Goal: Navigation & Orientation: Find specific page/section

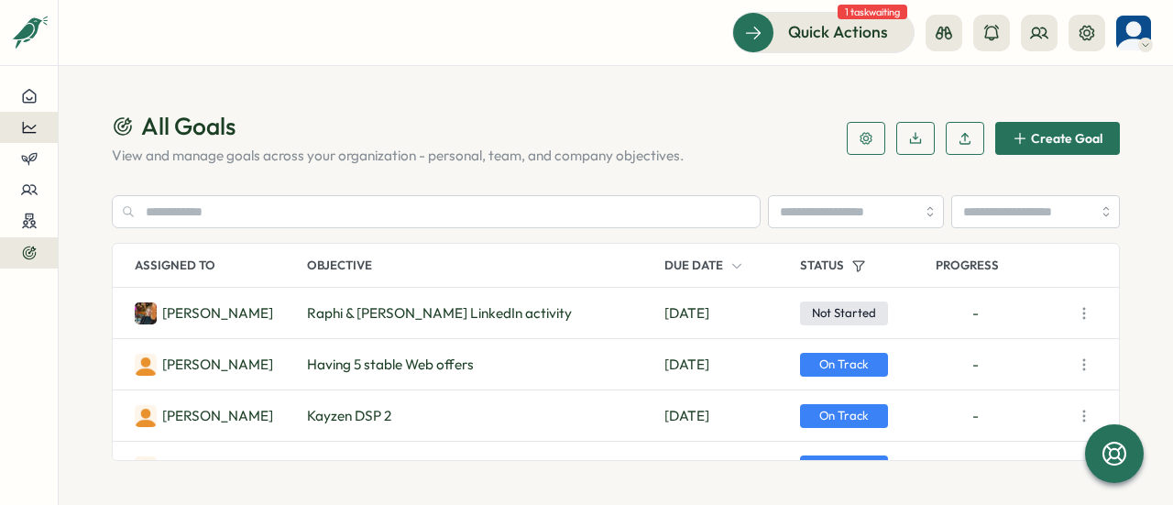
click at [26, 130] on icon at bounding box center [29, 127] width 16 height 16
click at [156, 138] on div "Performance Review" at bounding box center [154, 127] width 145 height 35
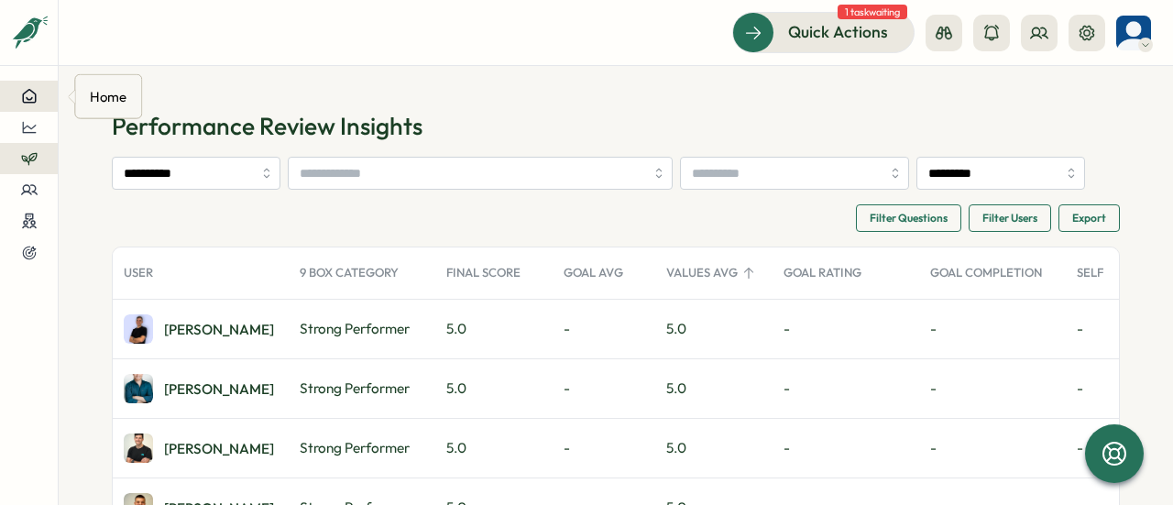
click at [42, 93] on div at bounding box center [29, 96] width 28 height 16
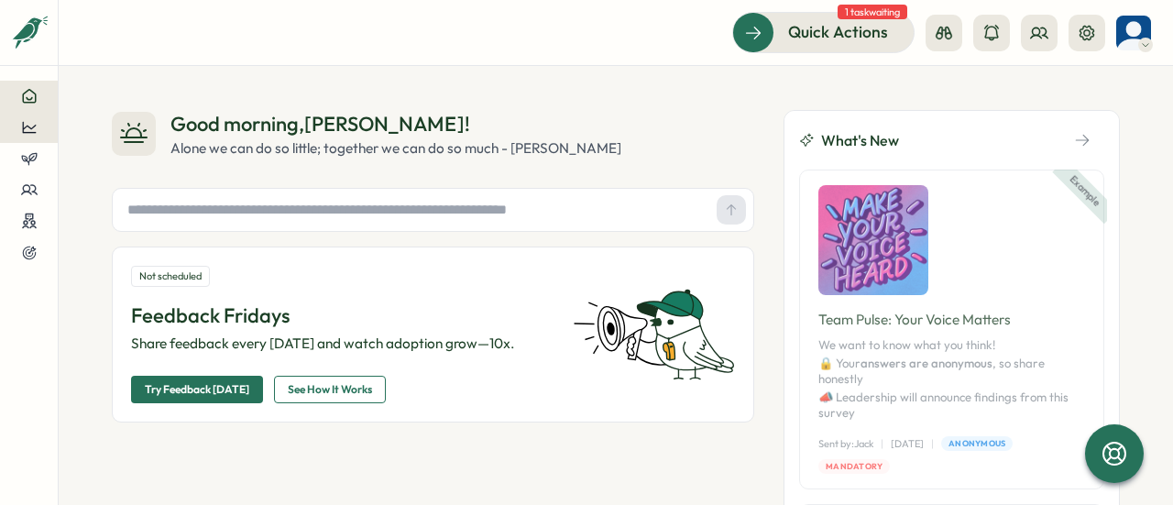
click at [22, 120] on icon at bounding box center [29, 127] width 16 height 16
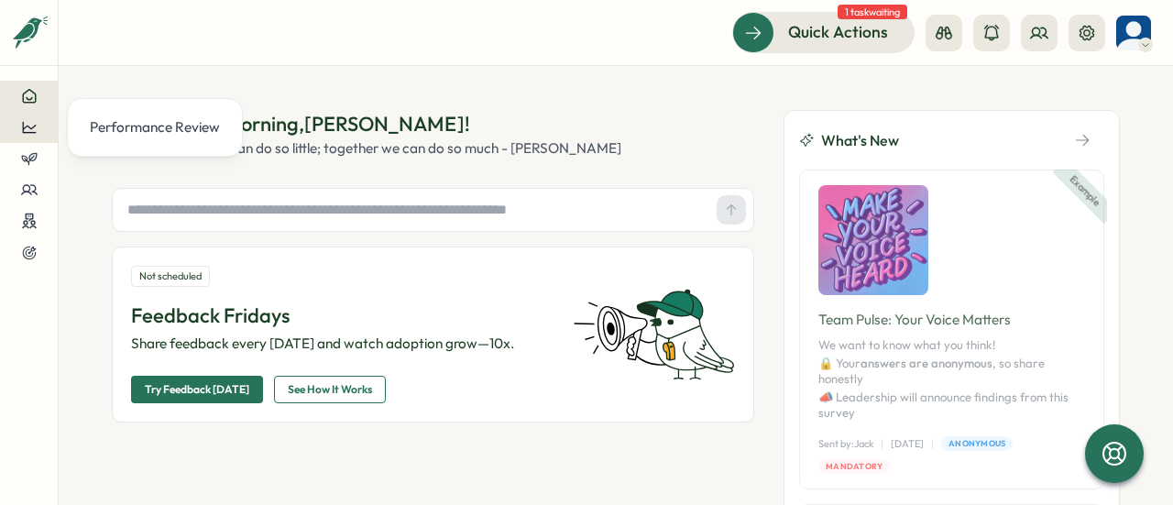
click at [39, 129] on div at bounding box center [29, 127] width 28 height 16
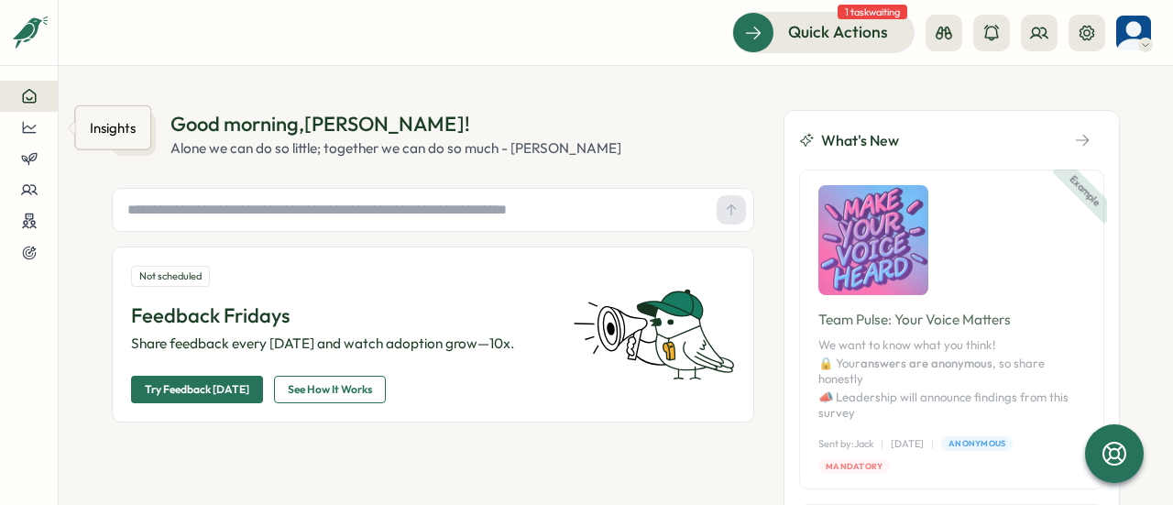
click at [95, 125] on div "Insights" at bounding box center [112, 128] width 53 height 28
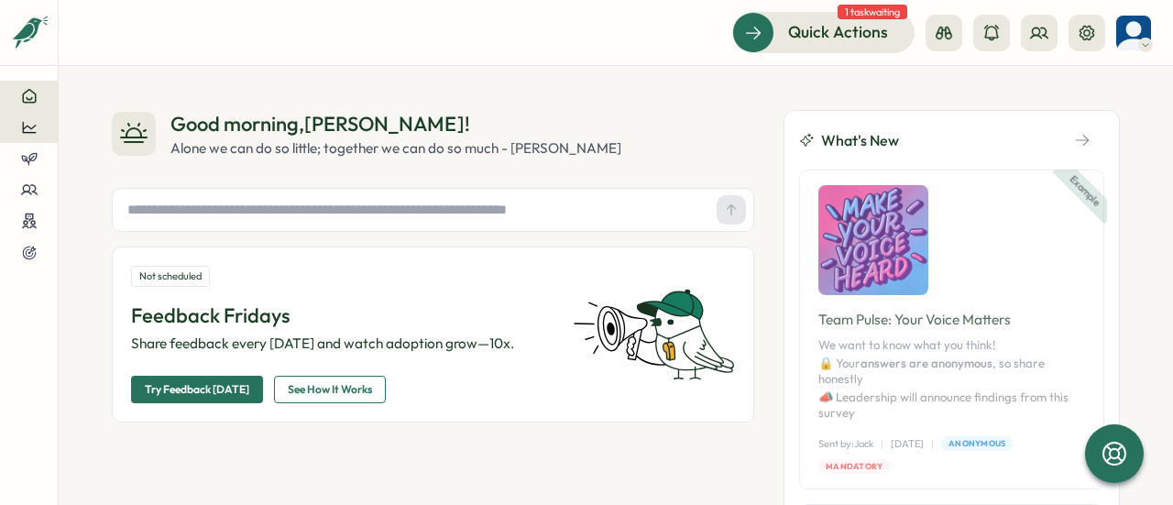
click at [33, 129] on icon at bounding box center [29, 127] width 16 height 16
click at [145, 124] on div "Performance Review" at bounding box center [155, 127] width 130 height 20
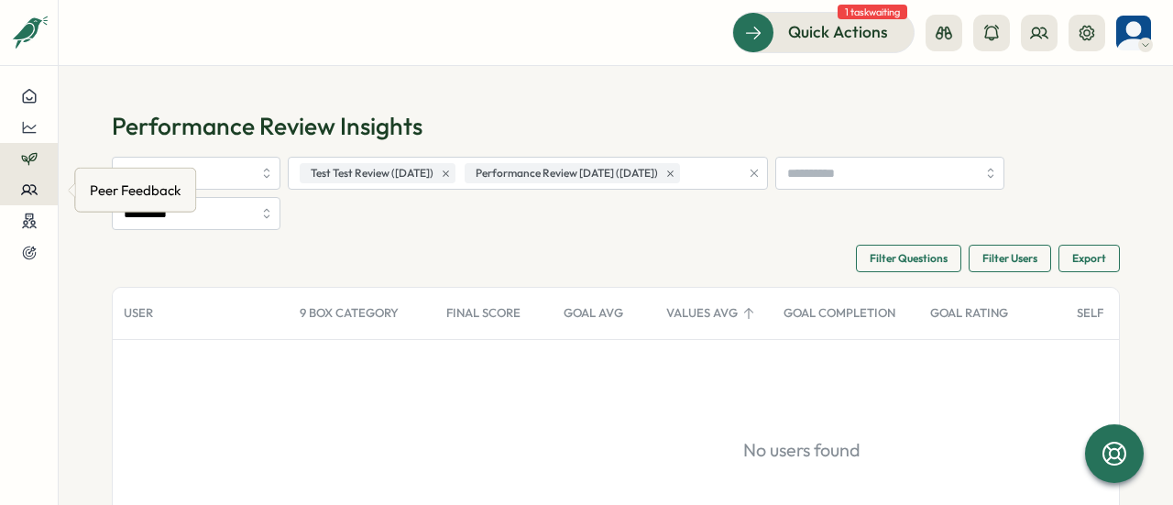
click at [34, 186] on icon at bounding box center [29, 189] width 16 height 9
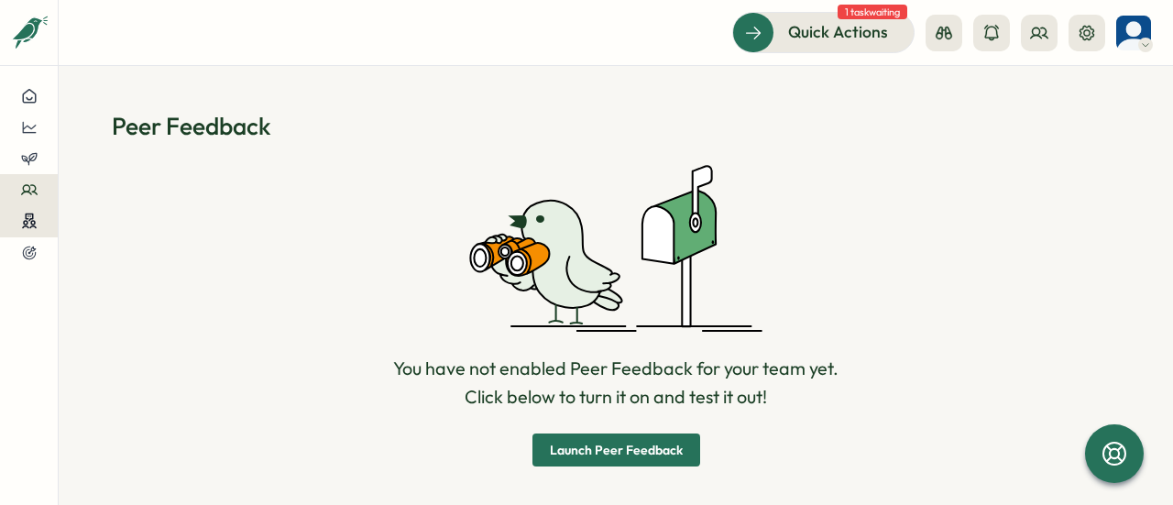
click at [27, 213] on icon at bounding box center [29, 221] width 16 height 17
click at [26, 249] on icon at bounding box center [29, 253] width 16 height 16
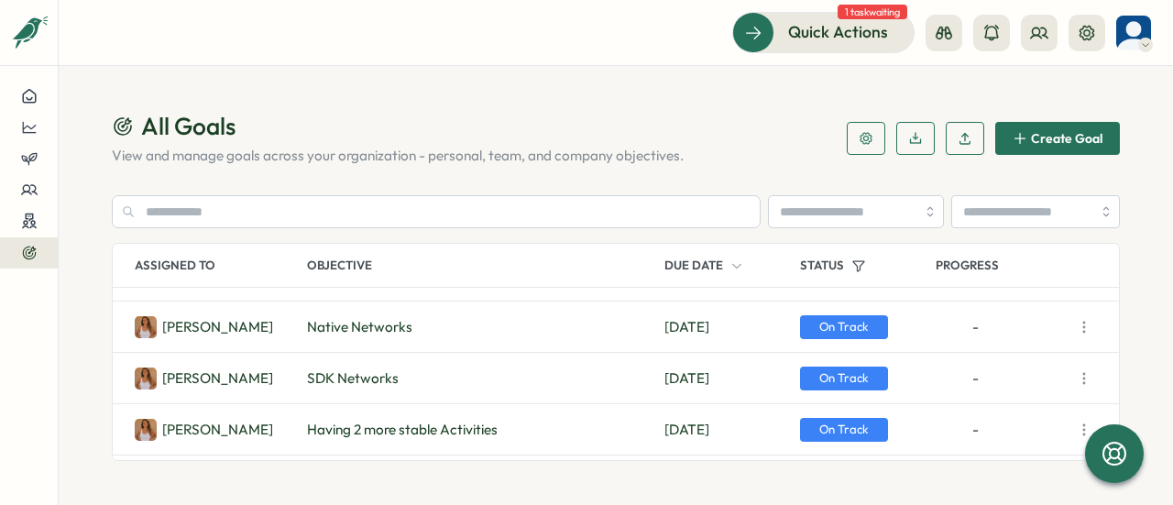
scroll to position [275, 0]
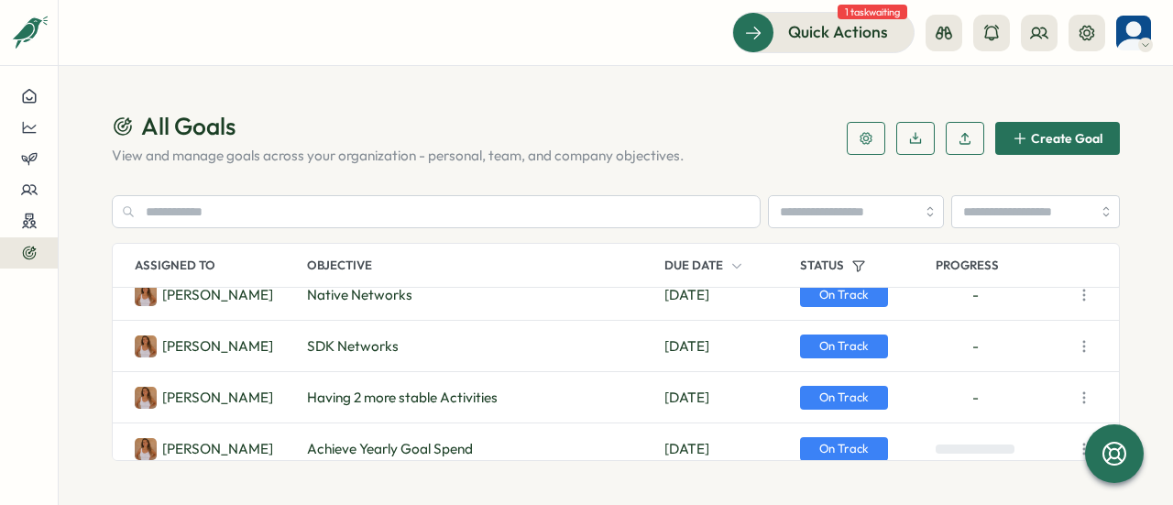
click at [860, 10] on span "1 task waiting" at bounding box center [873, 12] width 70 height 15
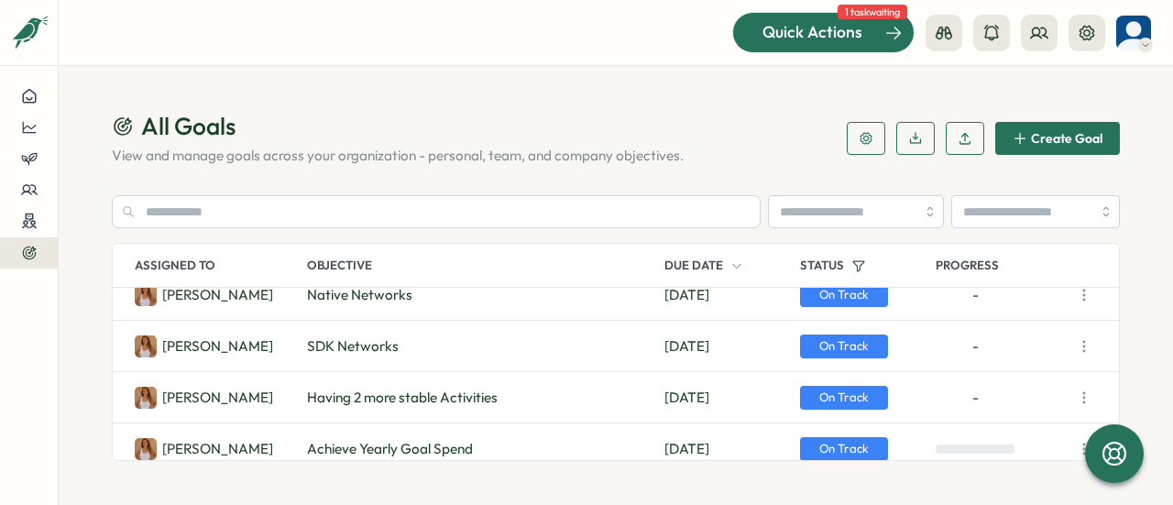
click at [848, 36] on span "Quick Actions" at bounding box center [813, 32] width 100 height 24
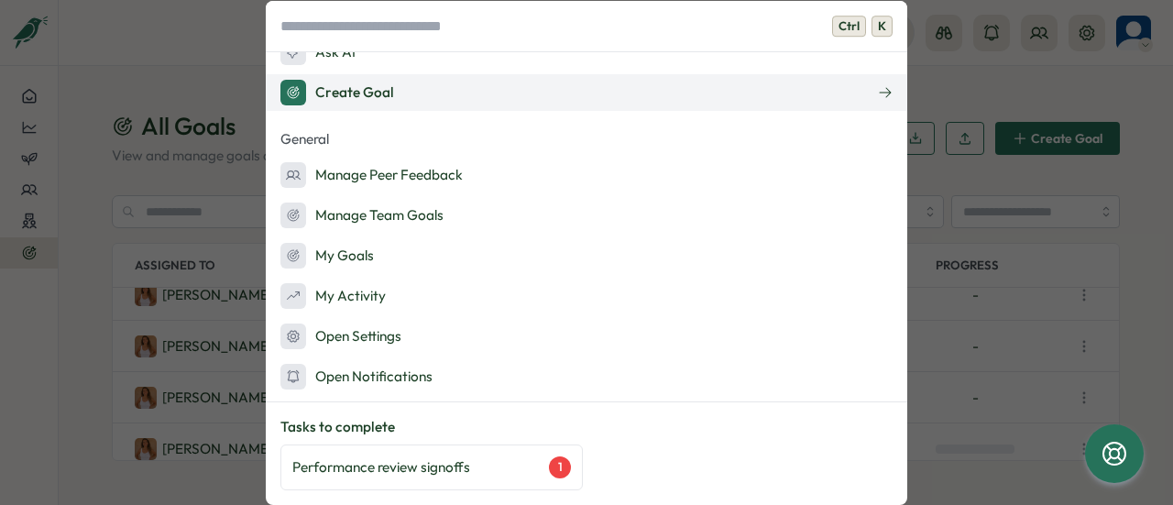
scroll to position [0, 0]
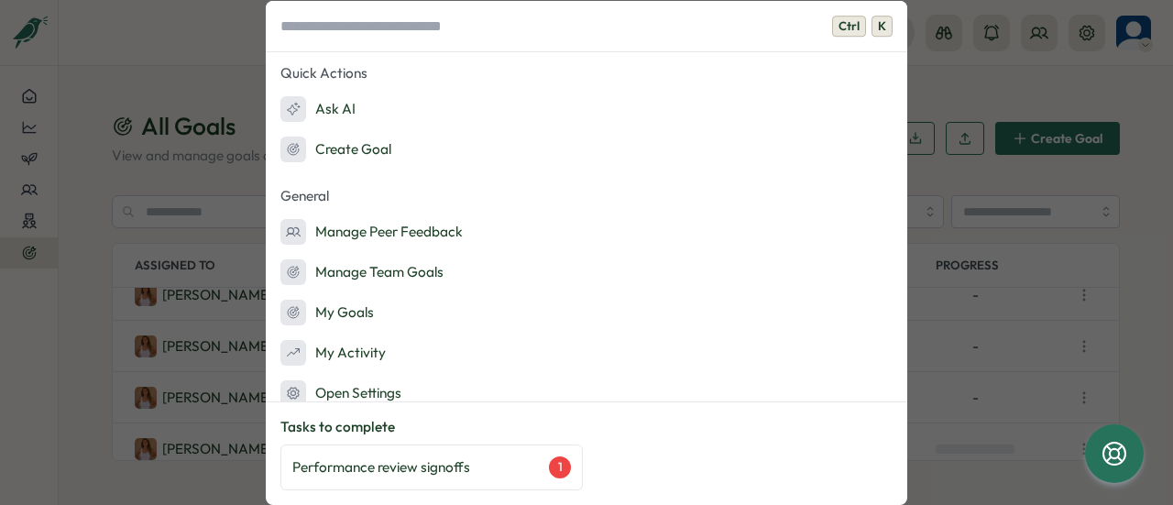
click at [176, 45] on div "Ctrl K Quick Actions Ask AI Create Goal General Manage Peer Feedback Manage Tea…" at bounding box center [586, 252] width 1173 height 505
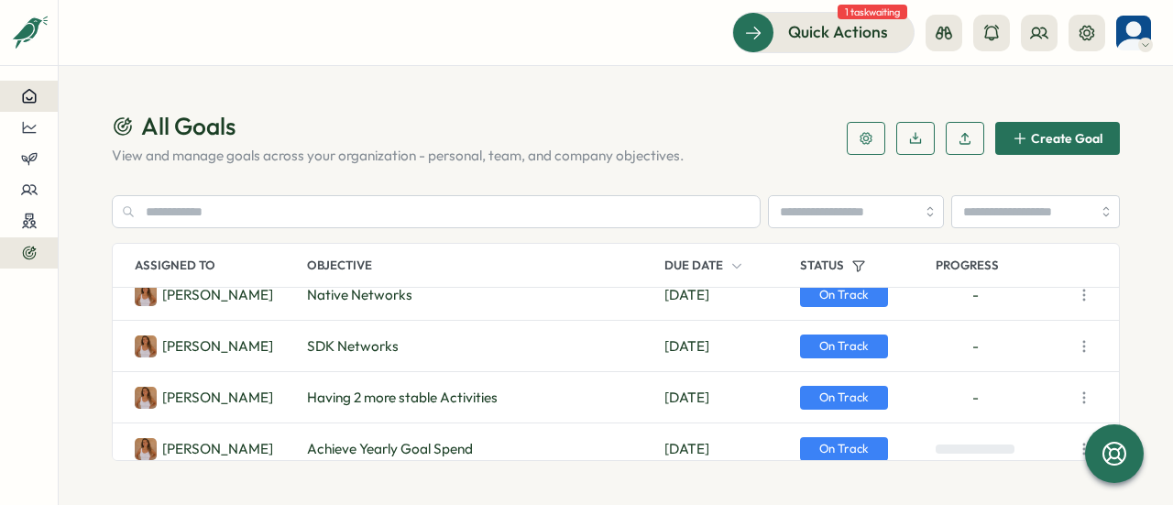
click at [33, 98] on icon at bounding box center [29, 96] width 16 height 16
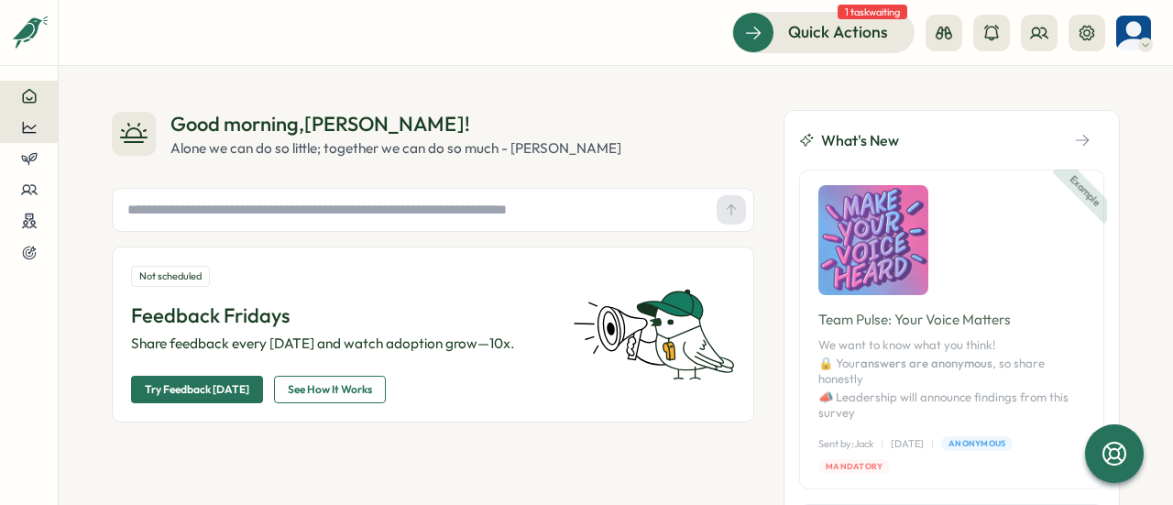
click at [38, 125] on div at bounding box center [29, 127] width 28 height 16
click at [106, 135] on div "Performance Review" at bounding box center [155, 127] width 130 height 20
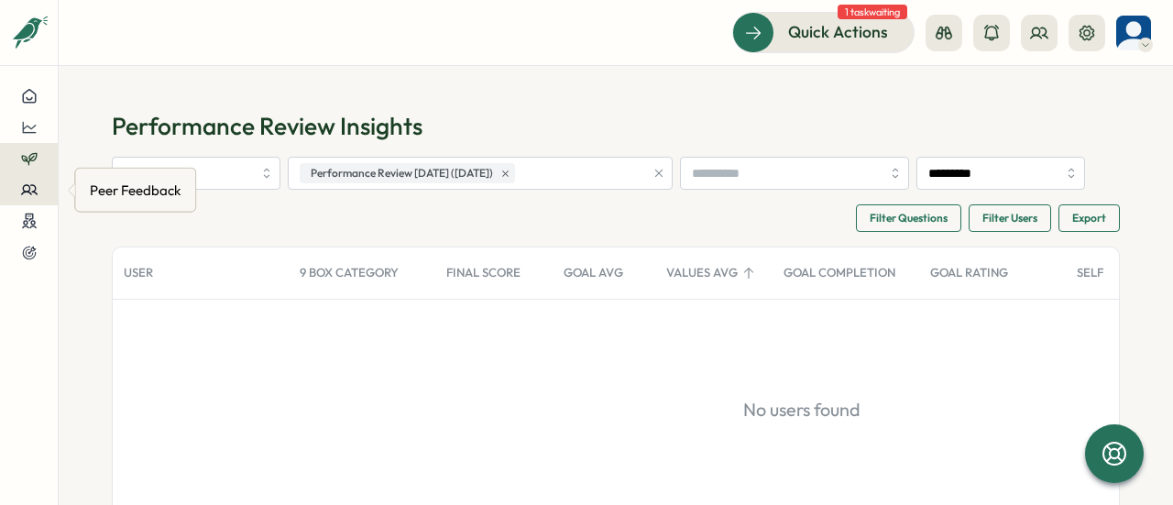
click at [29, 195] on icon at bounding box center [29, 189] width 16 height 16
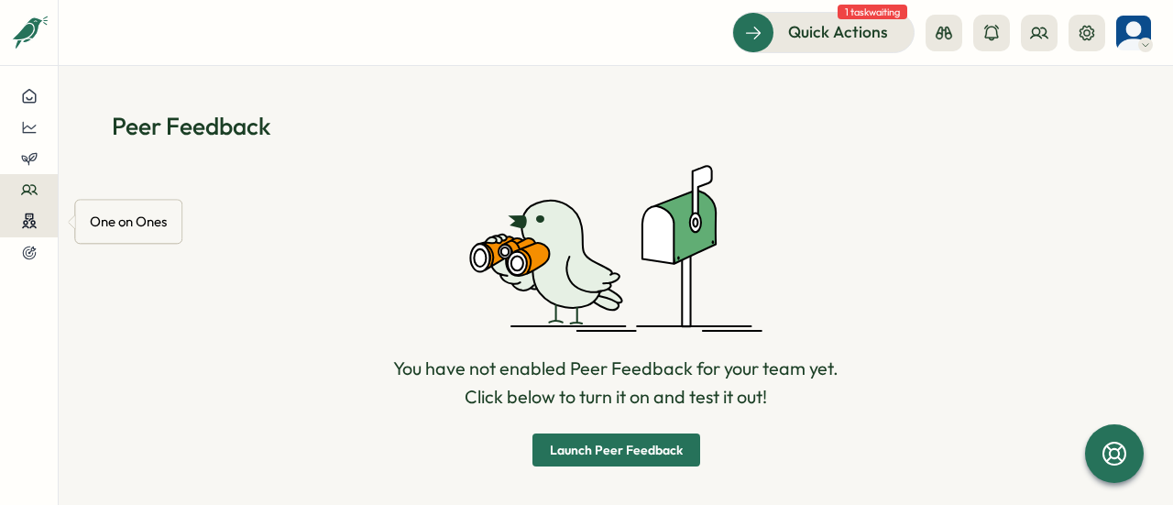
click at [32, 215] on icon at bounding box center [29, 217] width 6 height 6
click at [31, 239] on button at bounding box center [29, 252] width 58 height 31
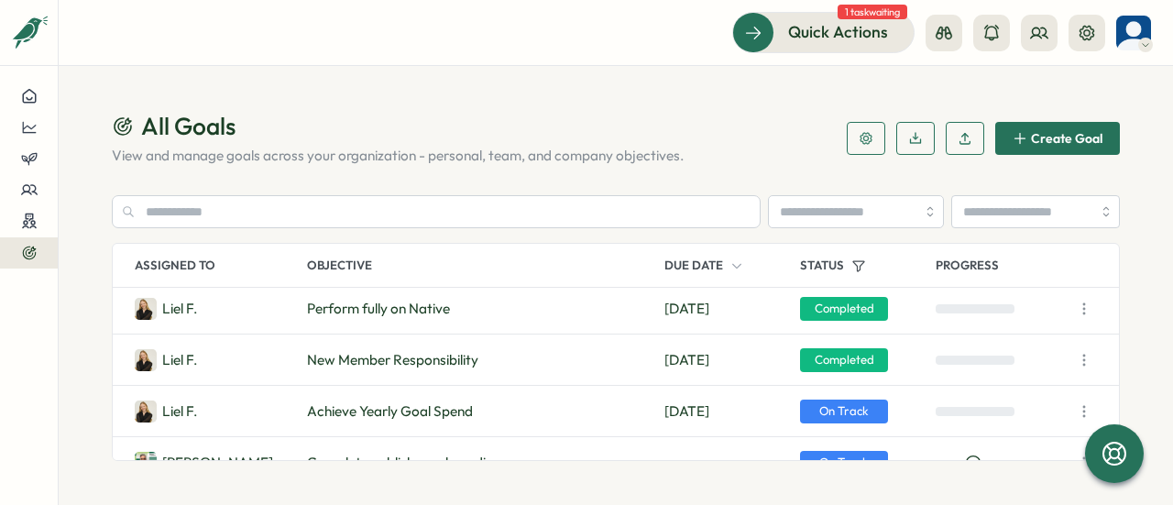
scroll to position [1881, 0]
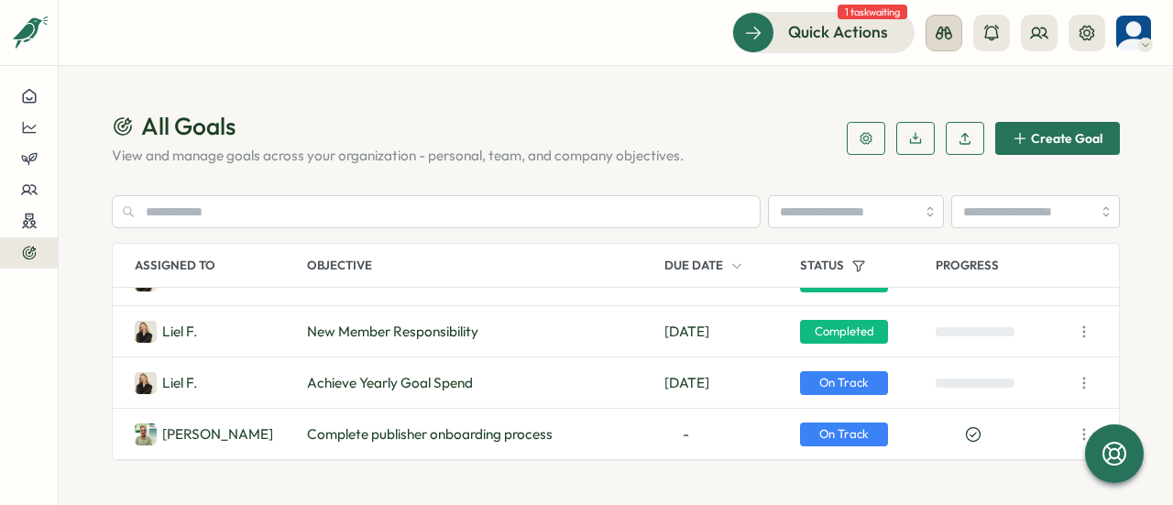
click at [940, 29] on icon at bounding box center [944, 33] width 18 height 18
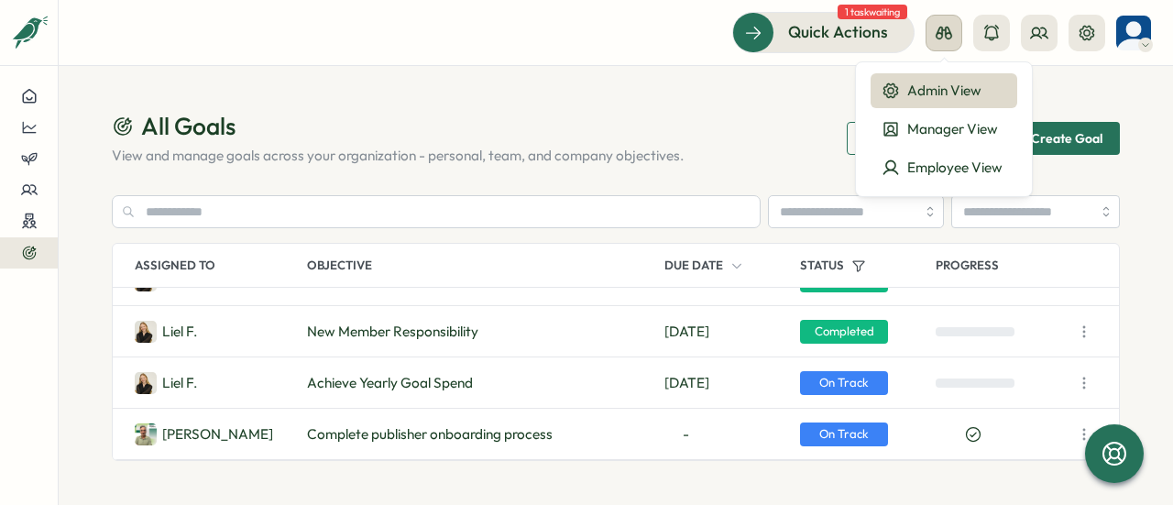
click at [940, 29] on icon at bounding box center [944, 33] width 18 height 18
